Goal: Information Seeking & Learning: Understand process/instructions

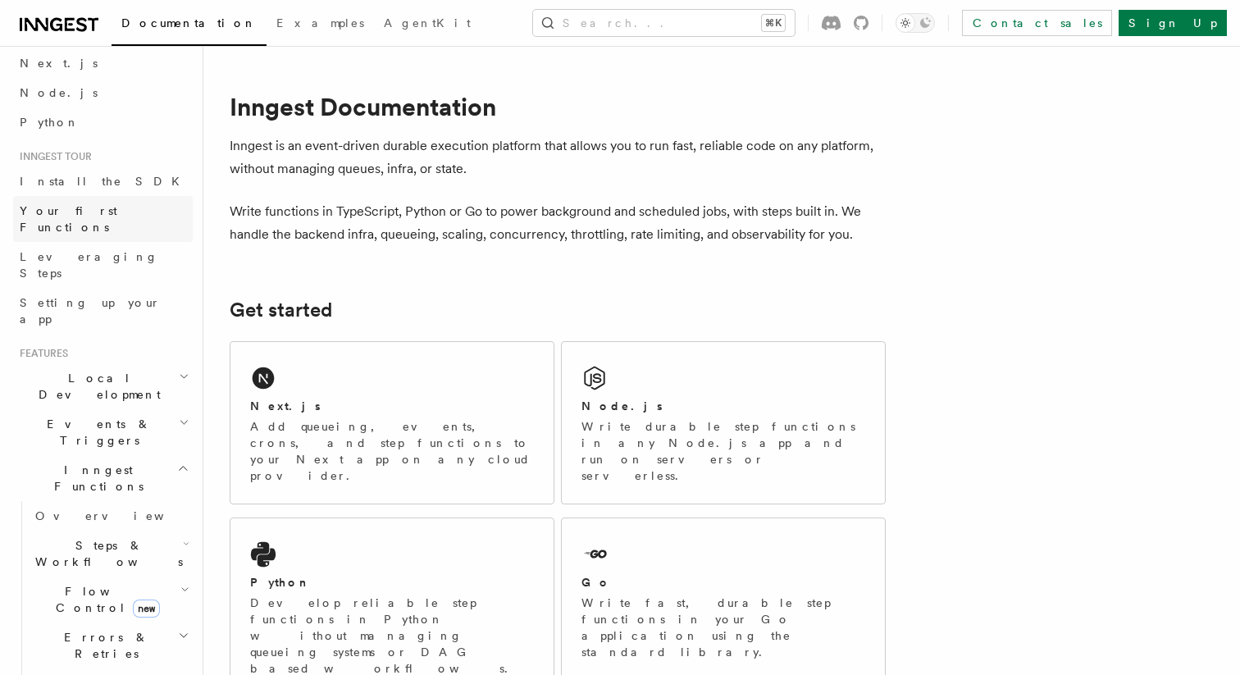
scroll to position [141, 0]
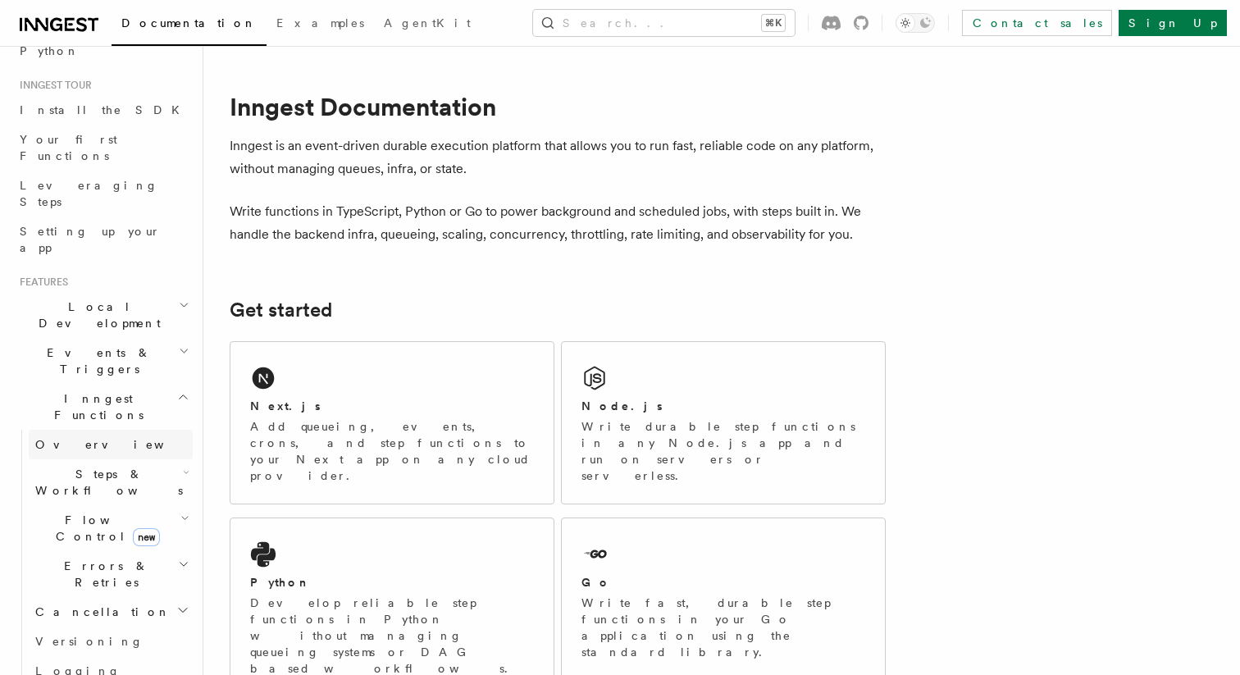
click at [117, 430] on link "Overview" at bounding box center [111, 445] width 164 height 30
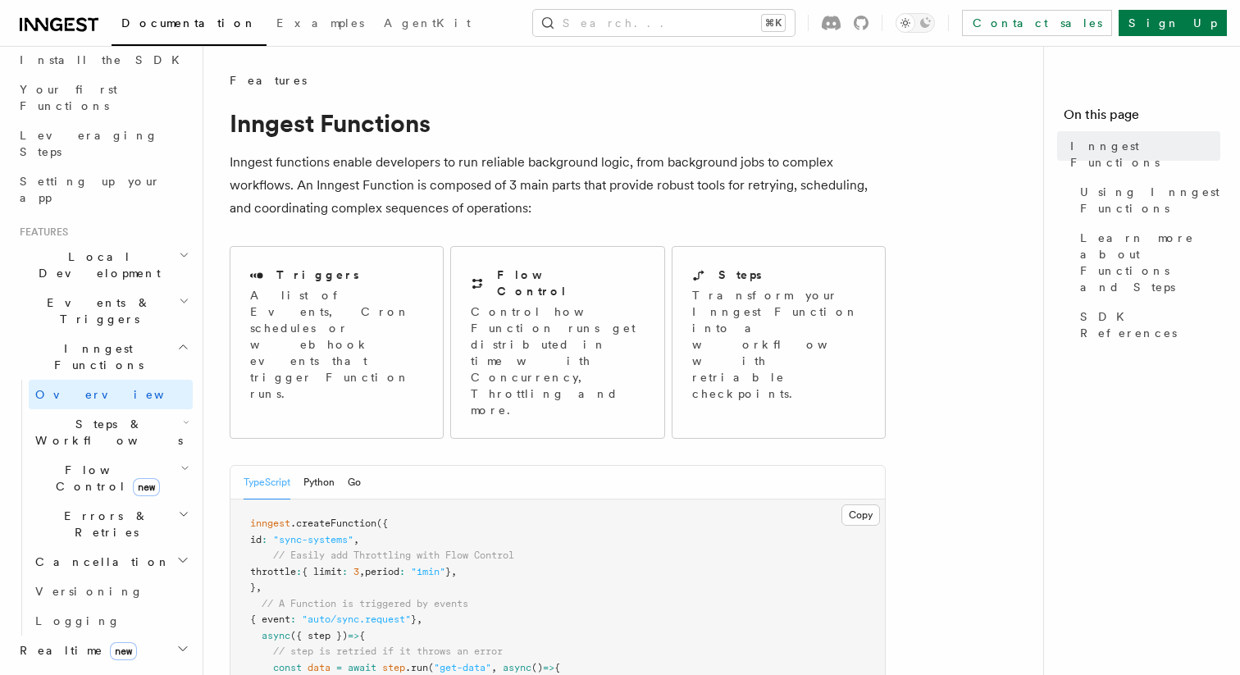
click at [115, 416] on span "Steps & Workflows" at bounding box center [106, 432] width 154 height 33
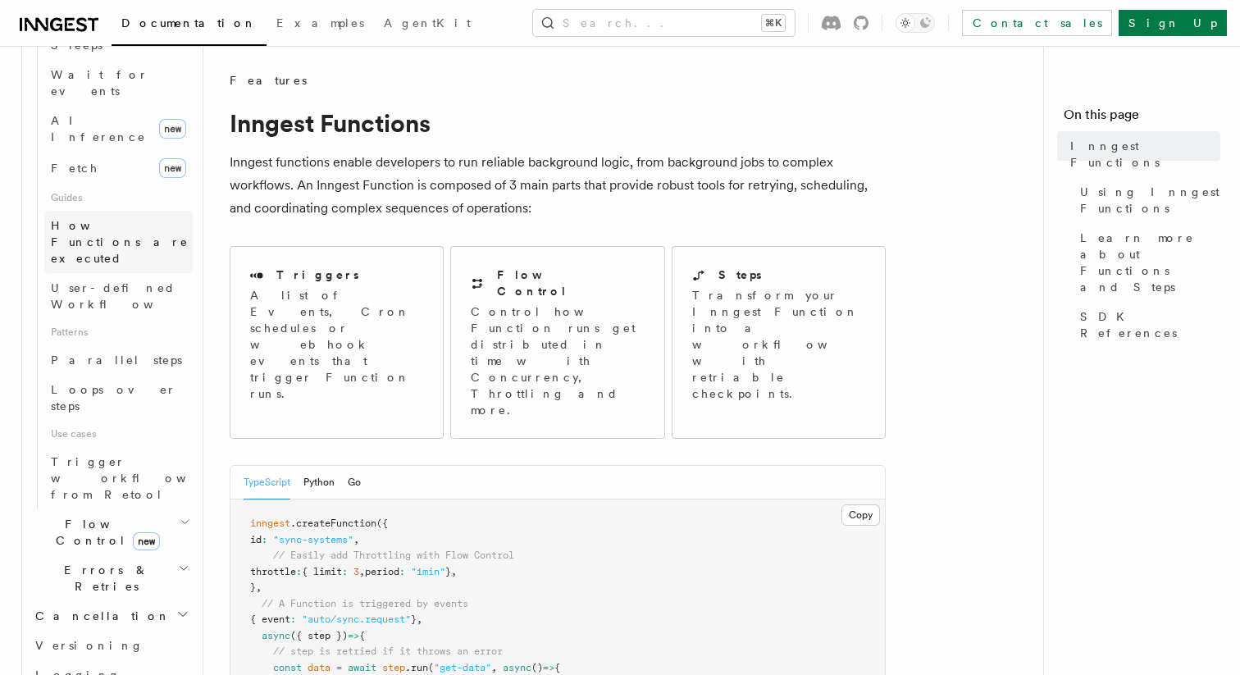
scroll to position [734, 0]
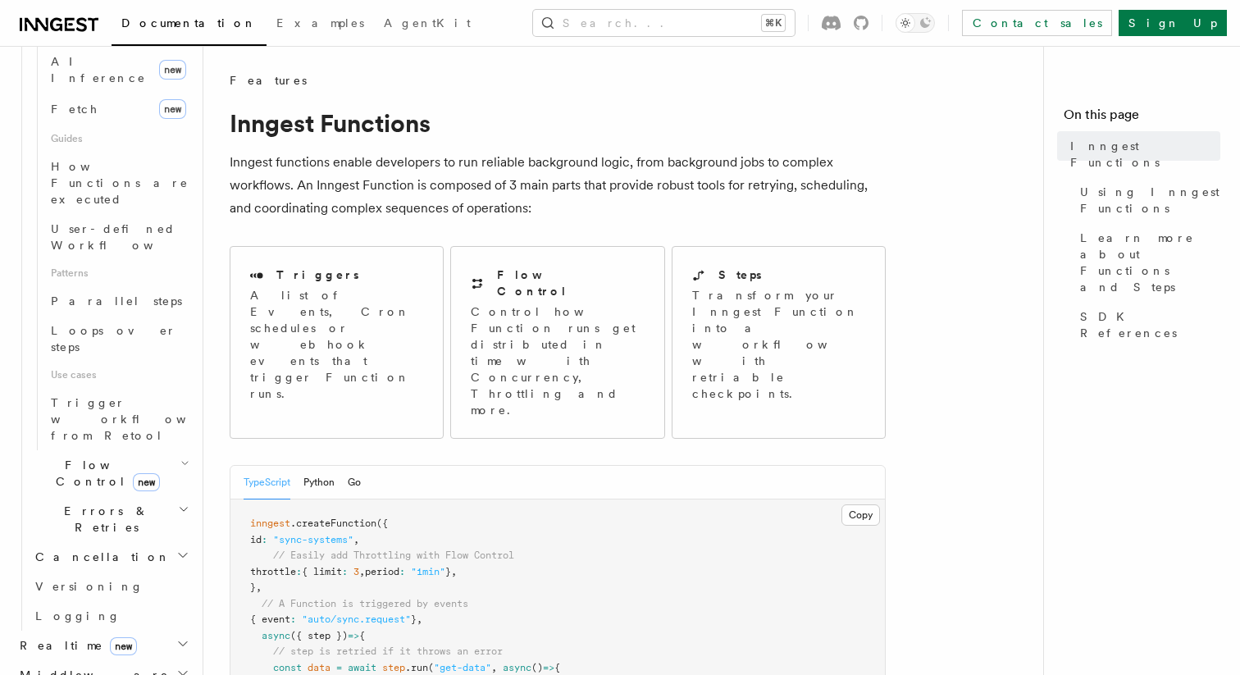
click at [116, 542] on h2 "Cancellation" at bounding box center [111, 557] width 164 height 30
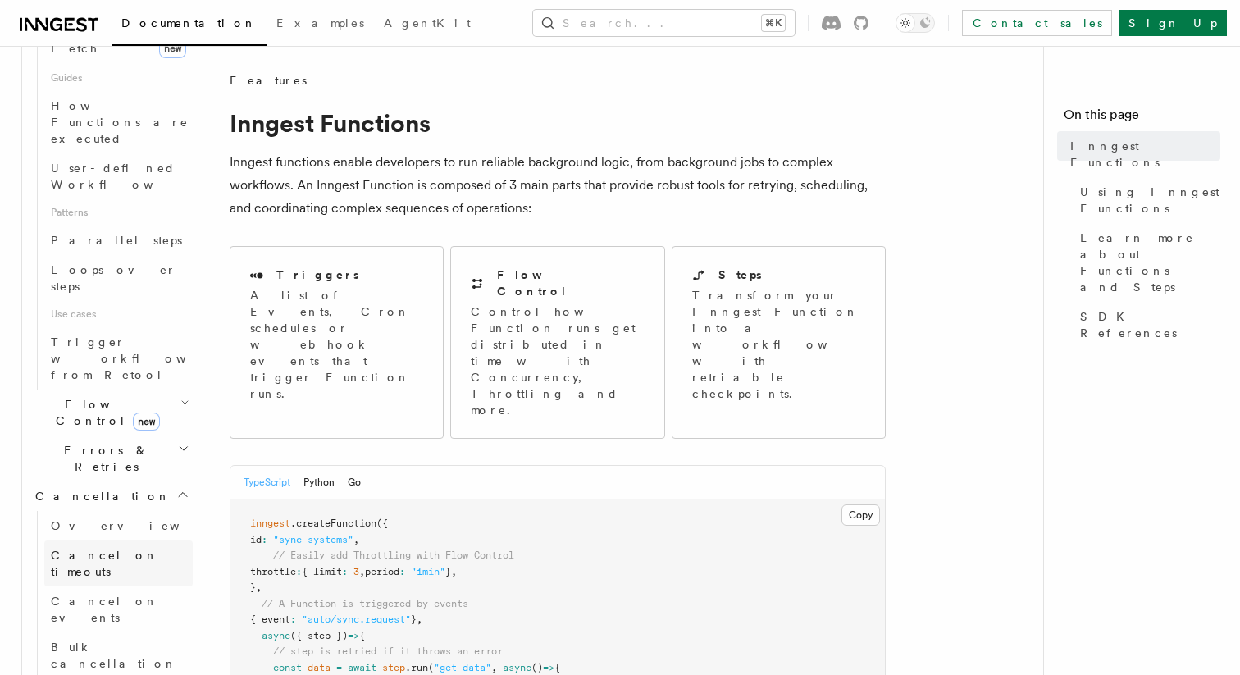
click at [137, 549] on span "Cancel on timeouts" at bounding box center [104, 564] width 107 height 30
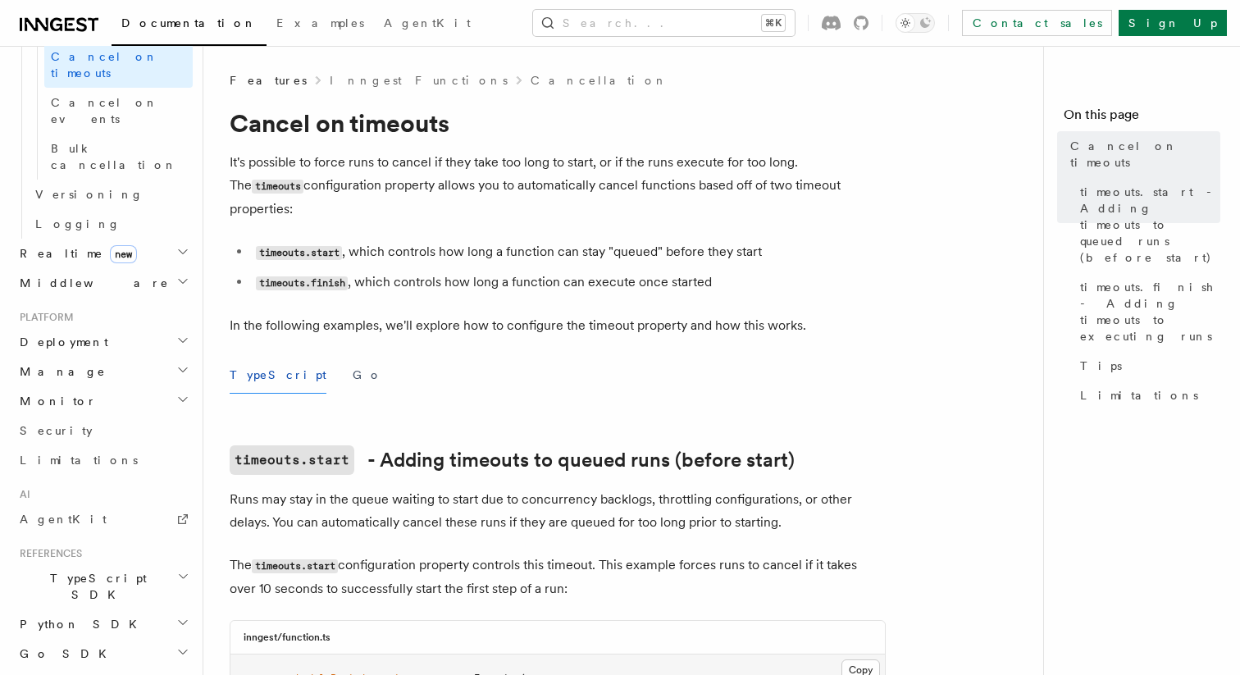
click at [433, 166] on p "It's possible to force runs to cancel if they take too long to start, or if the…" at bounding box center [558, 186] width 656 height 70
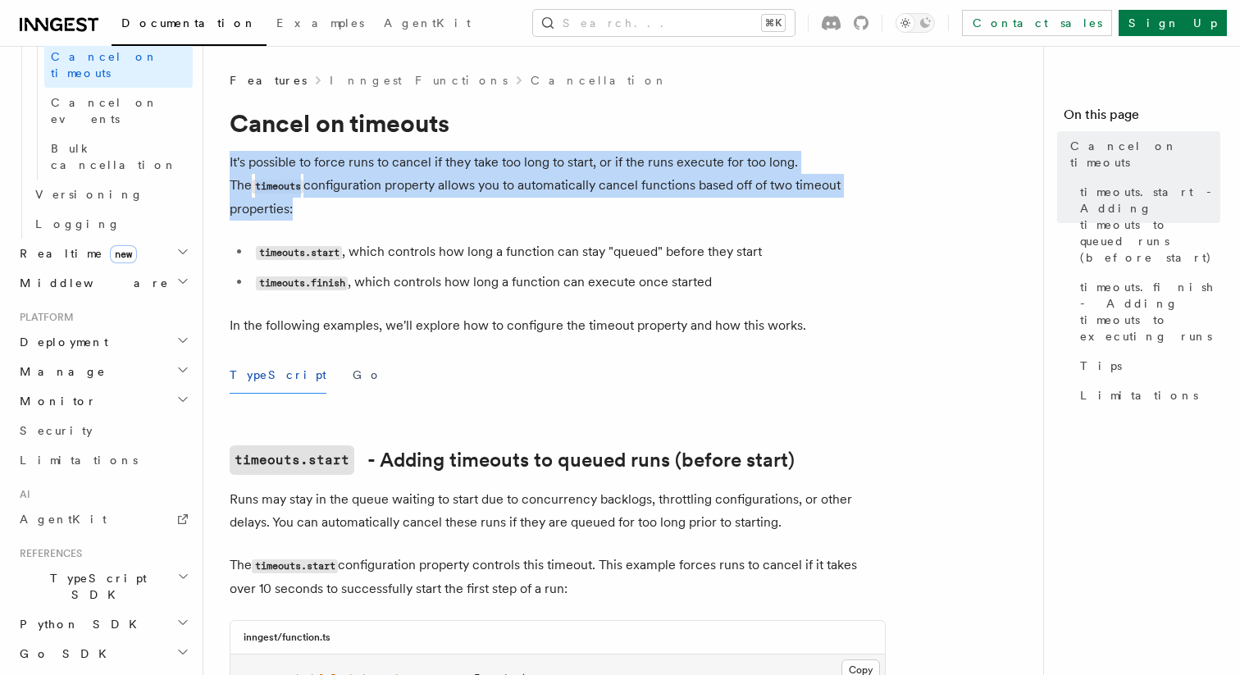
click at [433, 166] on p "It's possible to force runs to cancel if they take too long to start, or if the…" at bounding box center [558, 186] width 656 height 70
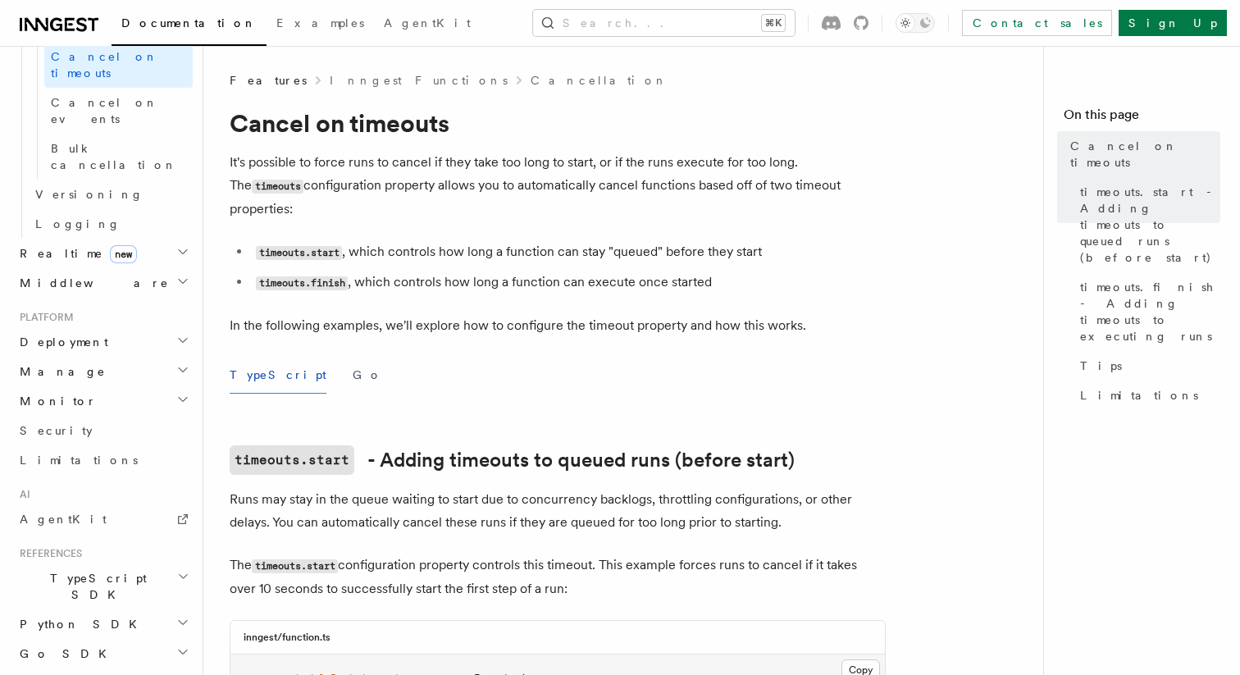
click at [448, 170] on p "It's possible to force runs to cancel if they take too long to start, or if the…" at bounding box center [558, 186] width 656 height 70
click at [323, 246] on code "timeouts.start" at bounding box center [299, 253] width 86 height 14
click at [297, 246] on code "timeouts.start" at bounding box center [299, 253] width 86 height 14
click at [594, 271] on li "timeouts.finish , which controls how long a function can execute once started" at bounding box center [568, 283] width 635 height 24
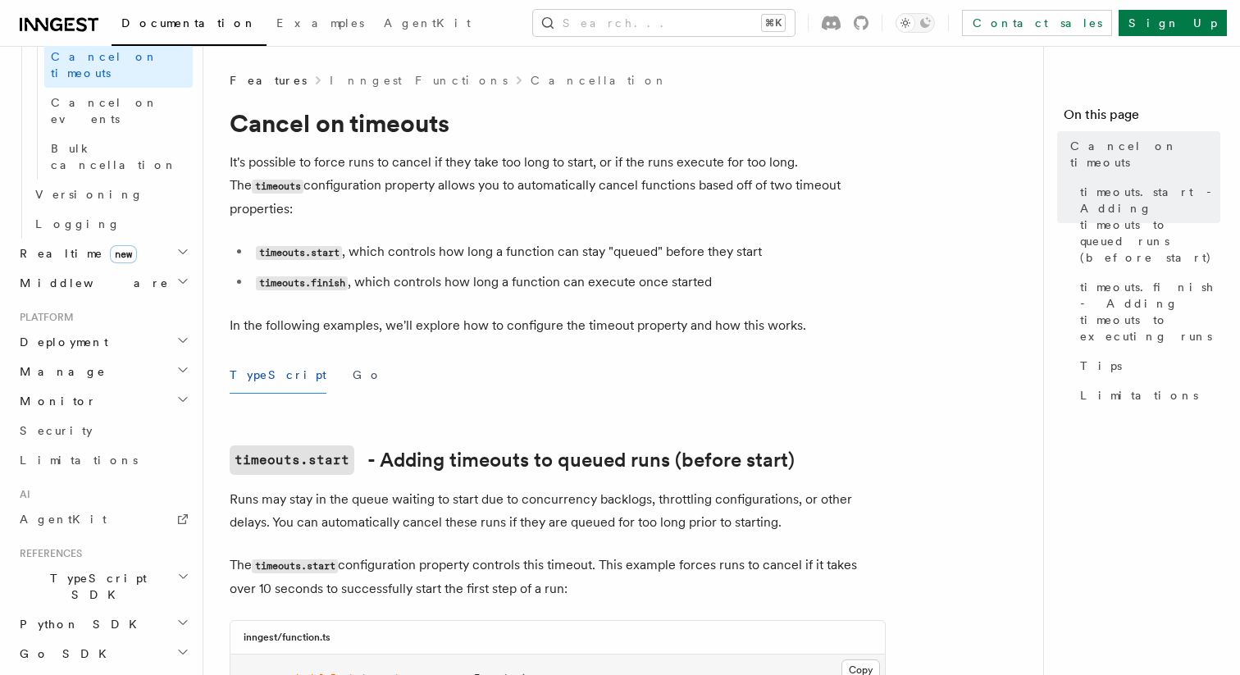
click at [591, 271] on li "timeouts.finish , which controls how long a function can execute once started" at bounding box center [568, 283] width 635 height 24
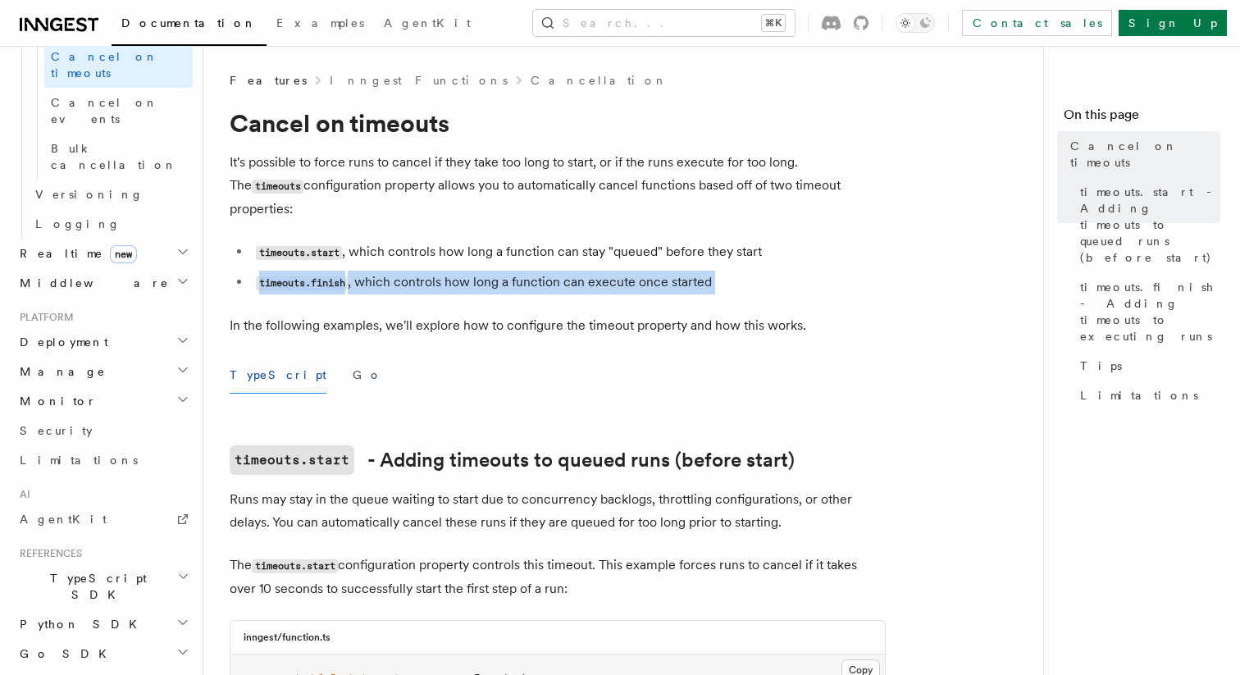
click at [591, 271] on li "timeouts.finish , which controls how long a function can execute once started" at bounding box center [568, 283] width 635 height 24
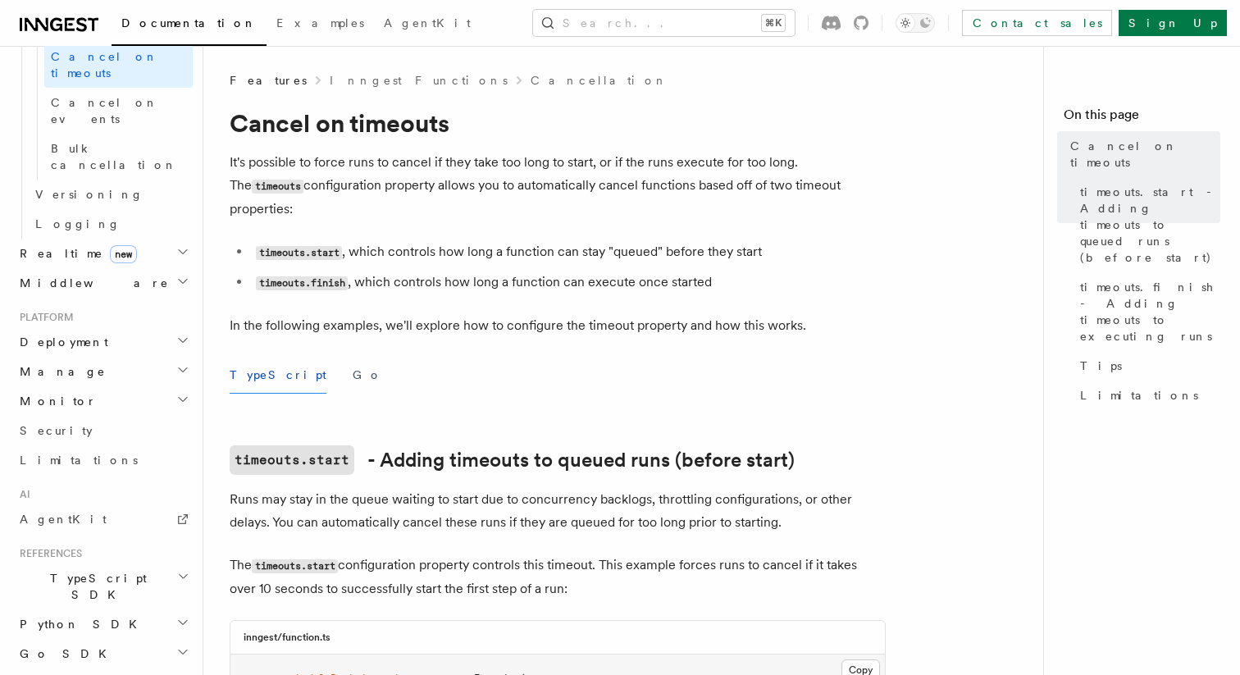
click at [564, 244] on ul "timeouts.start , which controls how long a function can stay "queued" before th…" at bounding box center [558, 267] width 656 height 54
click at [565, 244] on ul "timeouts.start , which controls how long a function can stay "queued" before th…" at bounding box center [558, 267] width 656 height 54
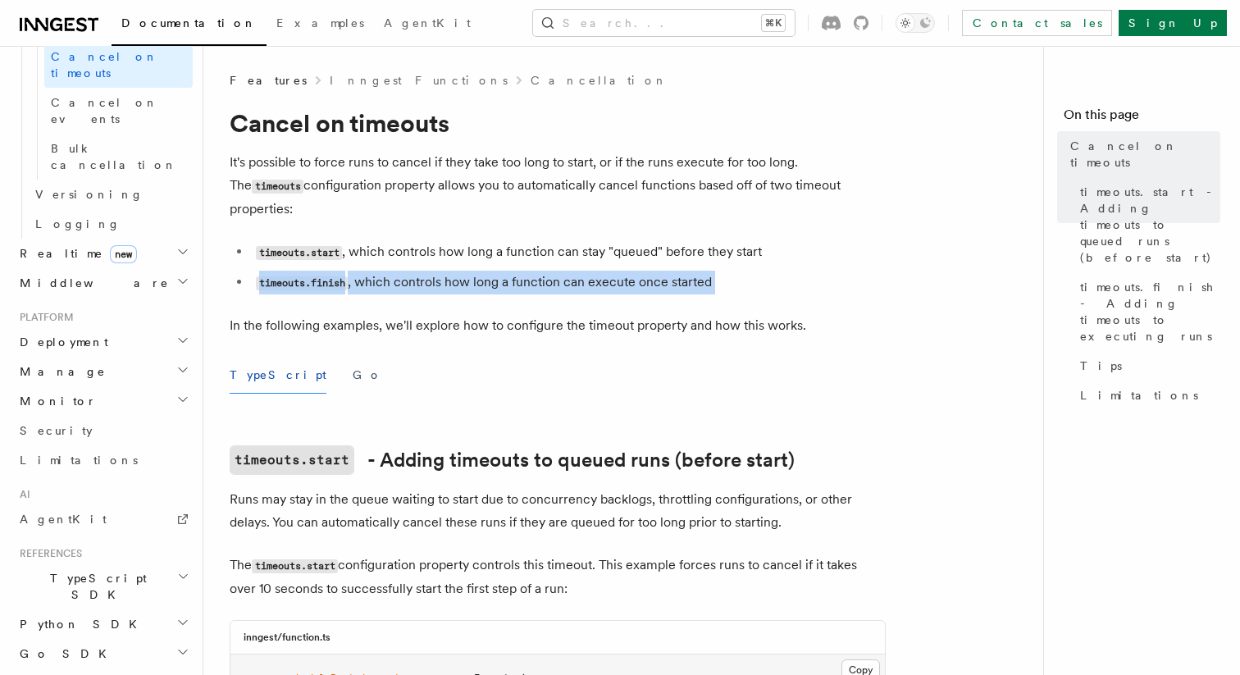
click at [565, 244] on ul "timeouts.start , which controls how long a function can stay "queued" before th…" at bounding box center [558, 267] width 656 height 54
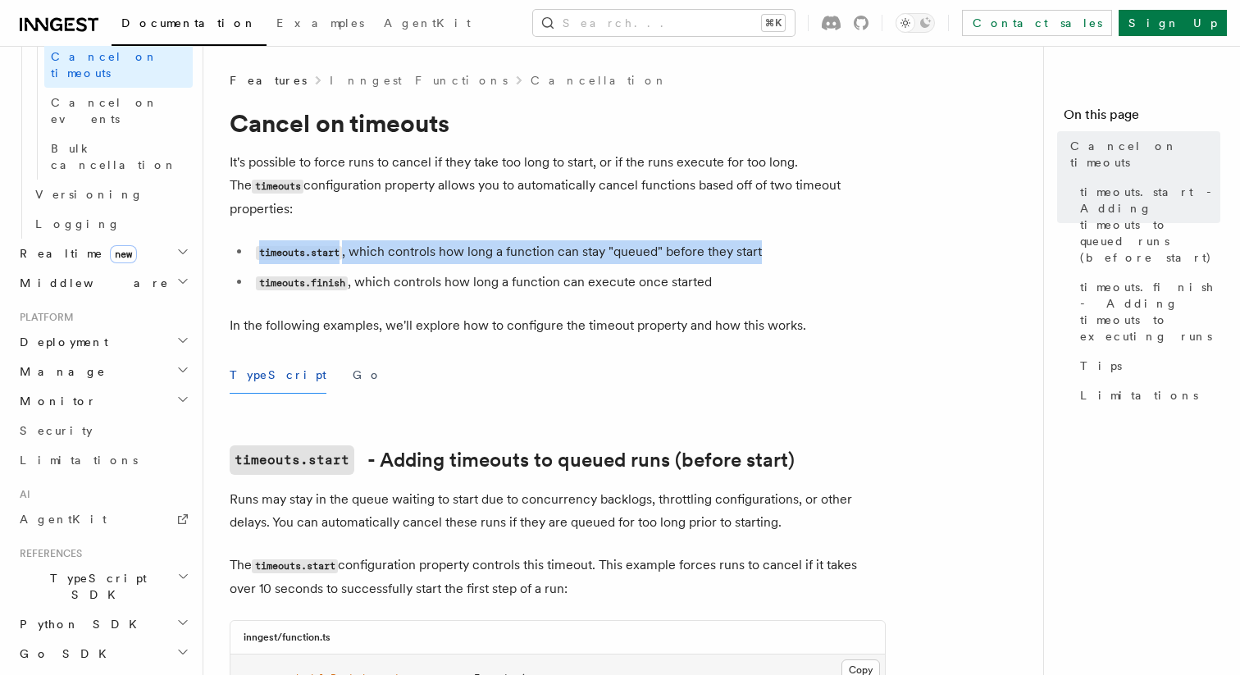
click at [448, 240] on li "timeouts.start , which controls how long a function can stay "queued" before th…" at bounding box center [568, 252] width 635 height 24
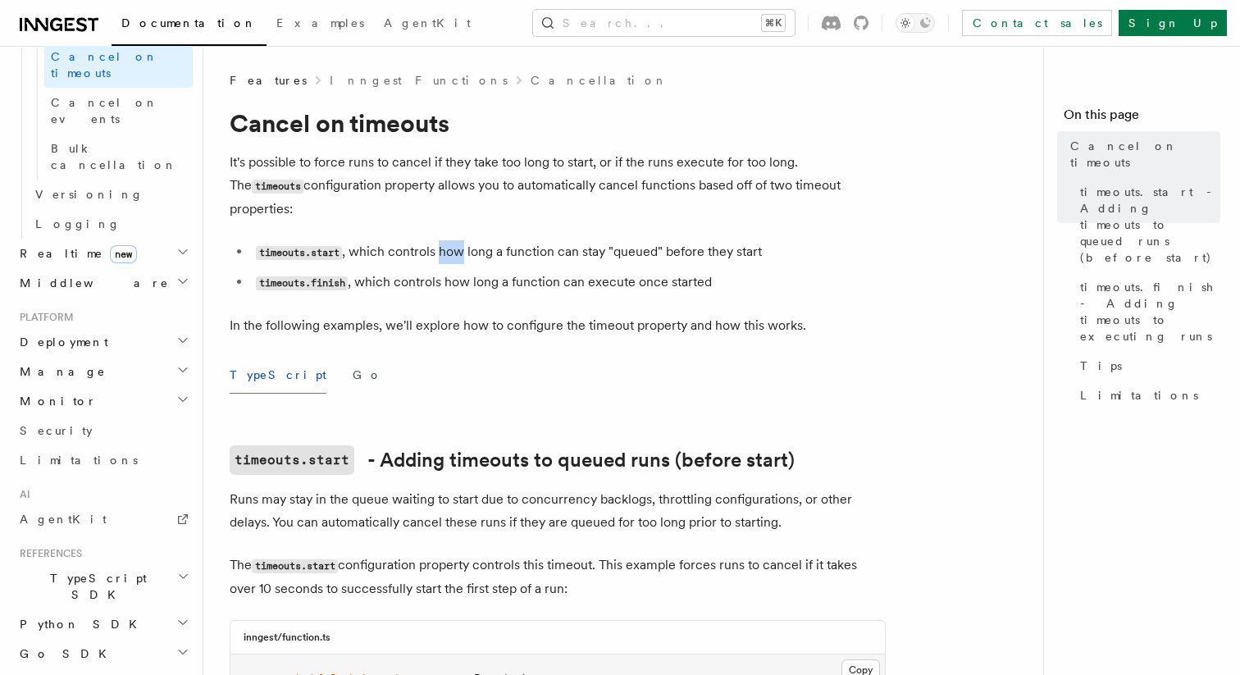
click at [448, 240] on li "timeouts.start , which controls how long a function can stay "queued" before th…" at bounding box center [568, 252] width 635 height 24
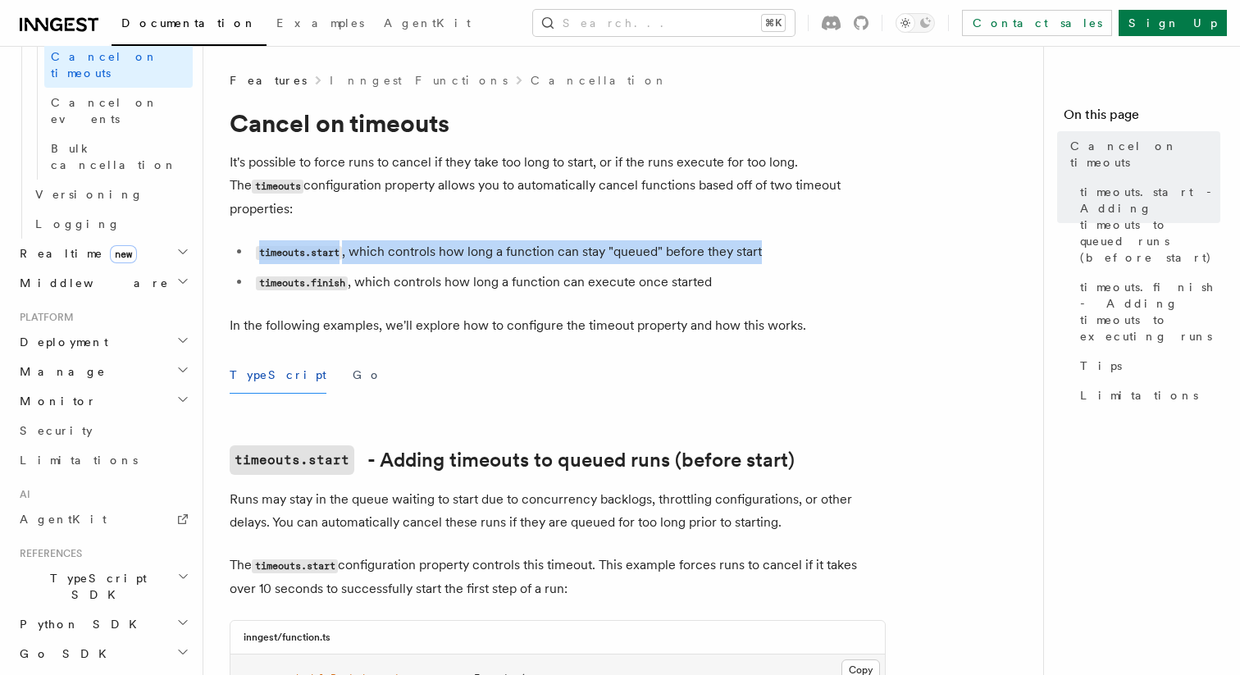
click at [448, 240] on li "timeouts.start , which controls how long a function can stay "queued" before th…" at bounding box center [568, 252] width 635 height 24
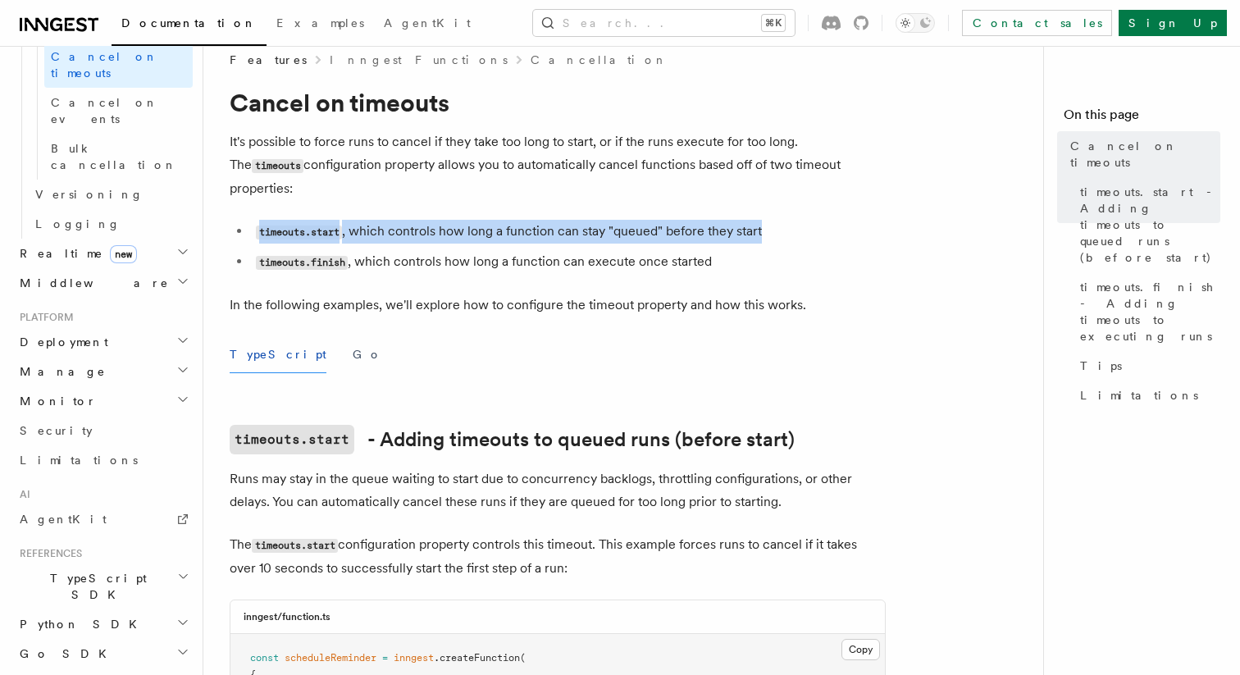
scroll to position [2, 0]
